Goal: Information Seeking & Learning: Find specific fact

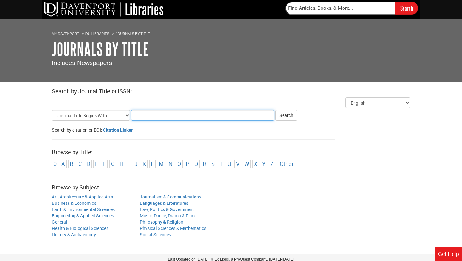
paste input "Nurse Manager Job Satisfaction and Retention"
type input "Nurse Manager Job Satisfaction and Retention"
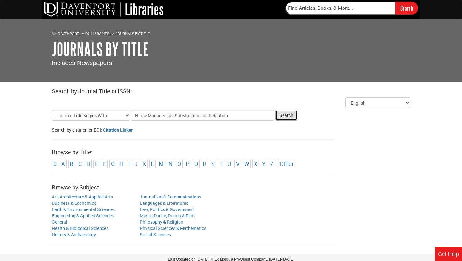
click at [292, 116] on button "Search" at bounding box center [286, 115] width 22 height 11
type input "Nurse Manager Job Satisfaction and Retention"
click at [292, 113] on button "Search" at bounding box center [286, 115] width 22 height 11
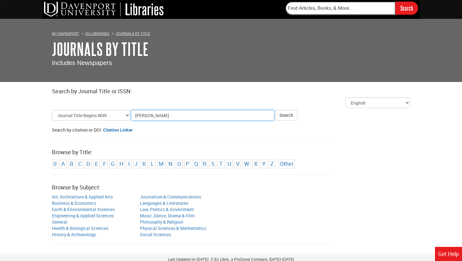
type input "[PERSON_NAME]"
click at [275, 110] on button "Search" at bounding box center [286, 115] width 22 height 11
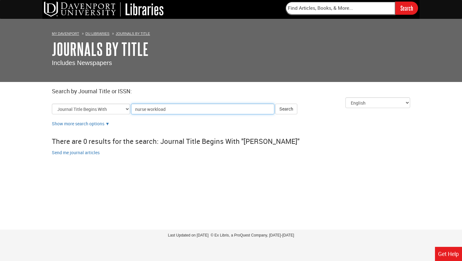
type input "nurse workloads"
click button "Search" at bounding box center [286, 109] width 22 height 11
